Goal: Information Seeking & Learning: Find specific fact

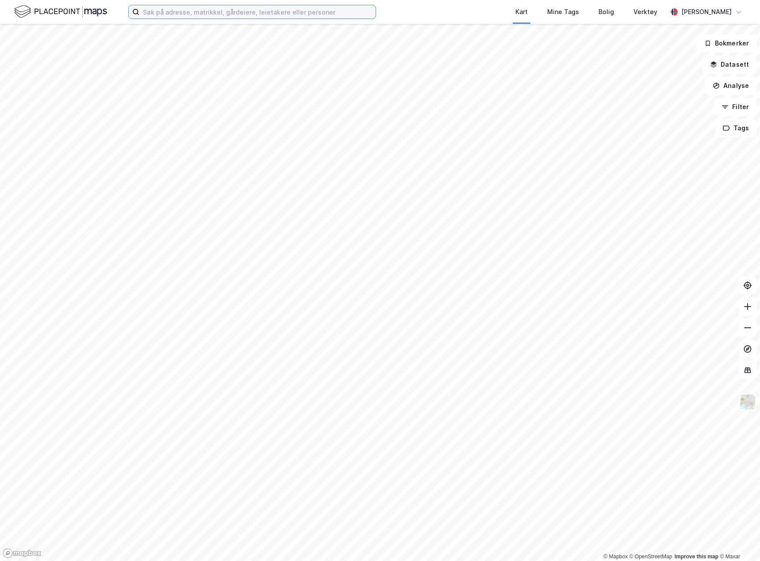
click at [189, 15] on input at bounding box center [257, 11] width 236 height 13
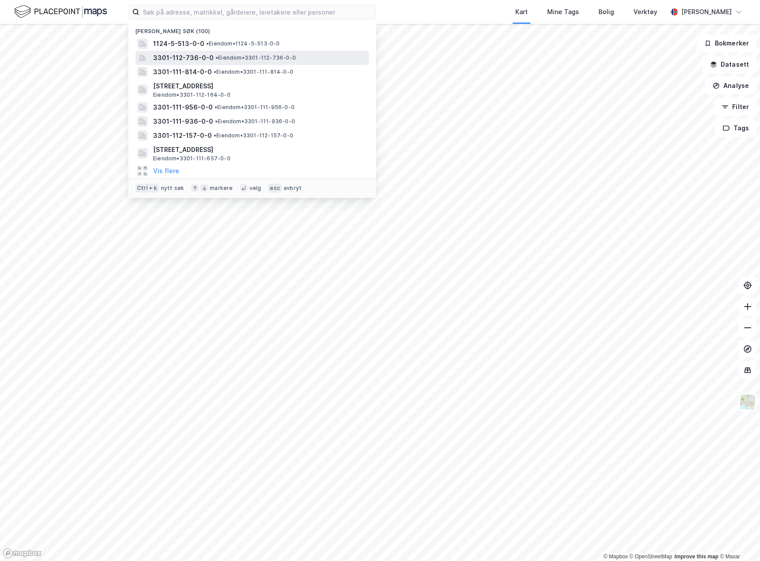
click at [193, 57] on span "3301-112-736-0-0" at bounding box center [183, 58] width 61 height 11
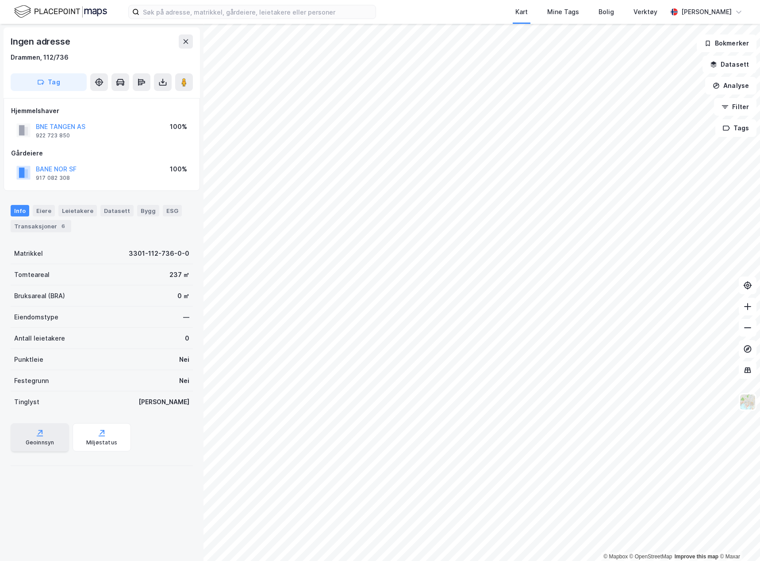
click at [34, 428] on div "Geoinnsyn" at bounding box center [40, 438] width 58 height 28
